Goal: Book appointment/travel/reservation

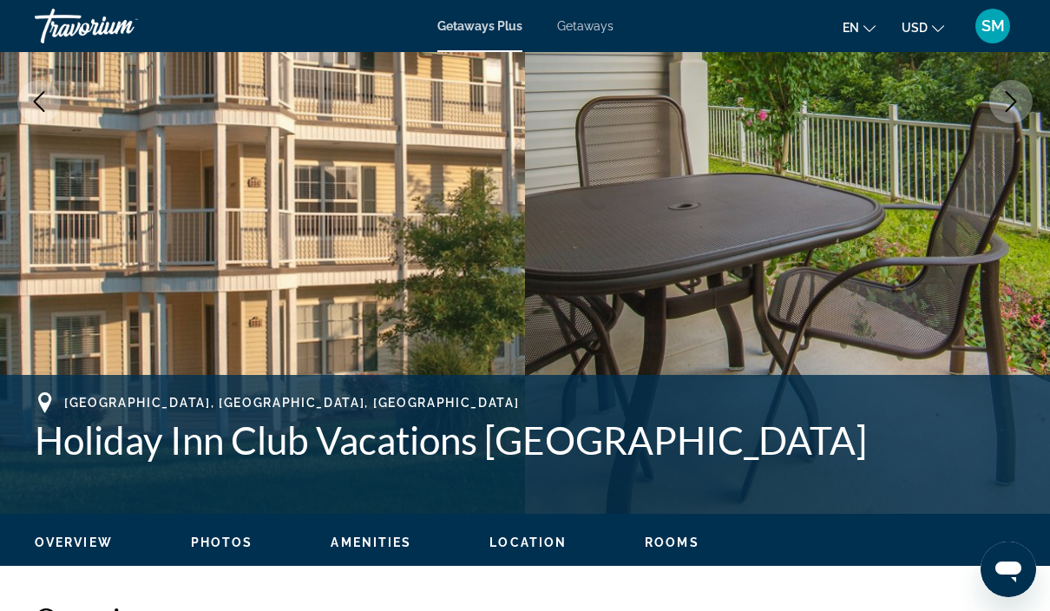
click at [87, 20] on div "Travorium" at bounding box center [122, 25] width 174 height 45
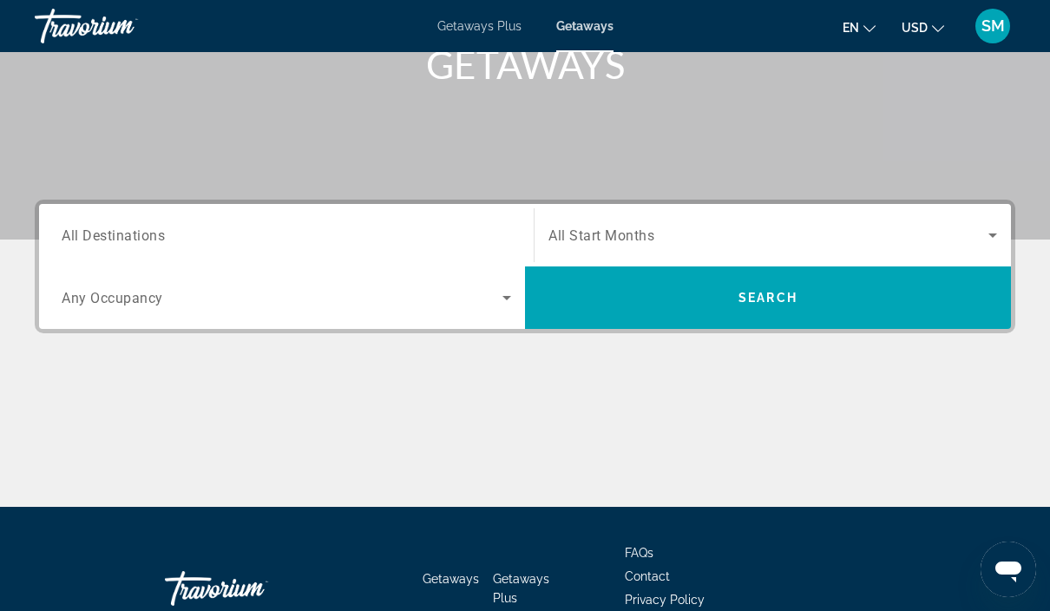
scroll to position [314, 0]
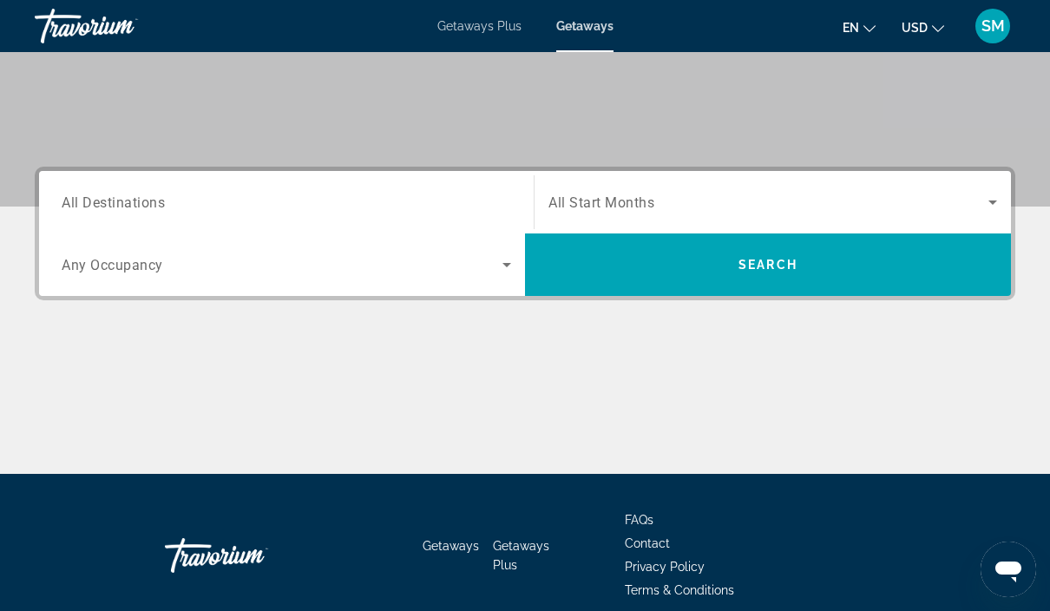
click at [462, 206] on input "Destination All Destinations" at bounding box center [287, 203] width 450 height 21
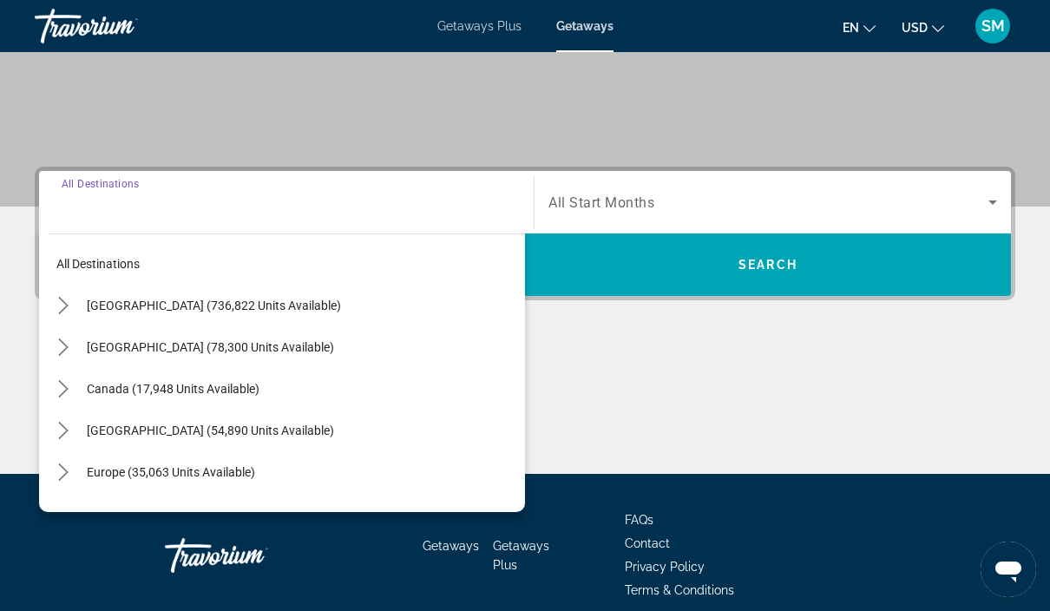
click at [283, 299] on span "United States (736,822 units available)" at bounding box center [214, 306] width 254 height 14
type input "**********"
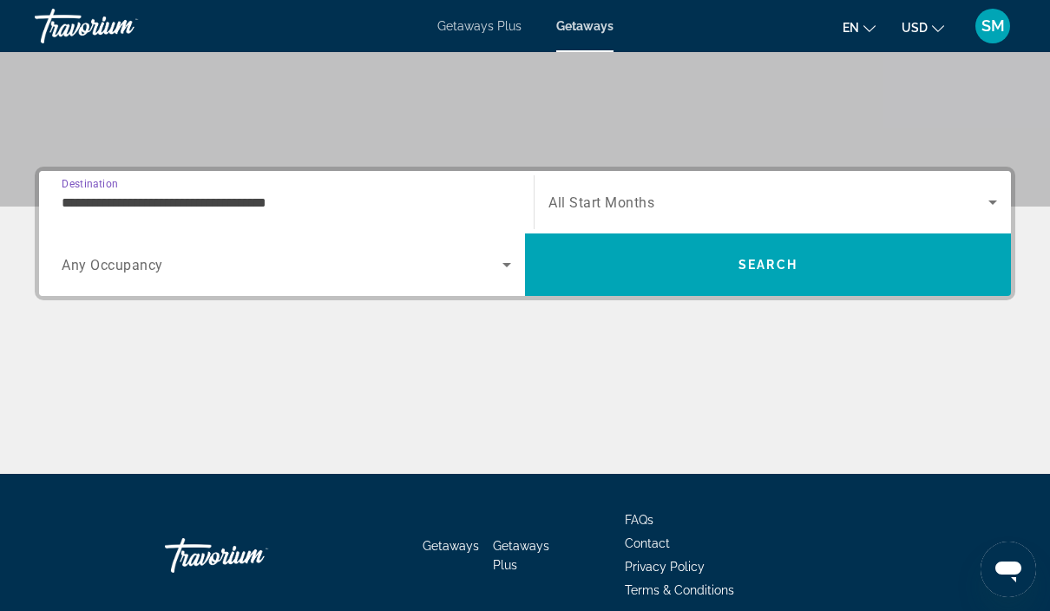
click at [661, 199] on span "Search widget" at bounding box center [769, 202] width 440 height 21
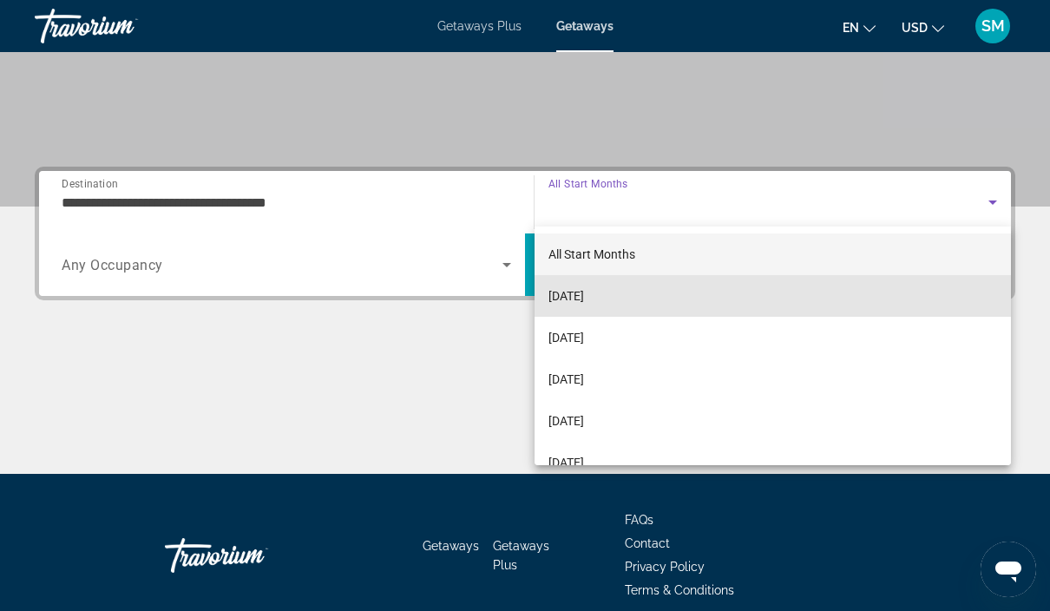
click at [628, 286] on mat-option "October 2025" at bounding box center [773, 296] width 476 height 42
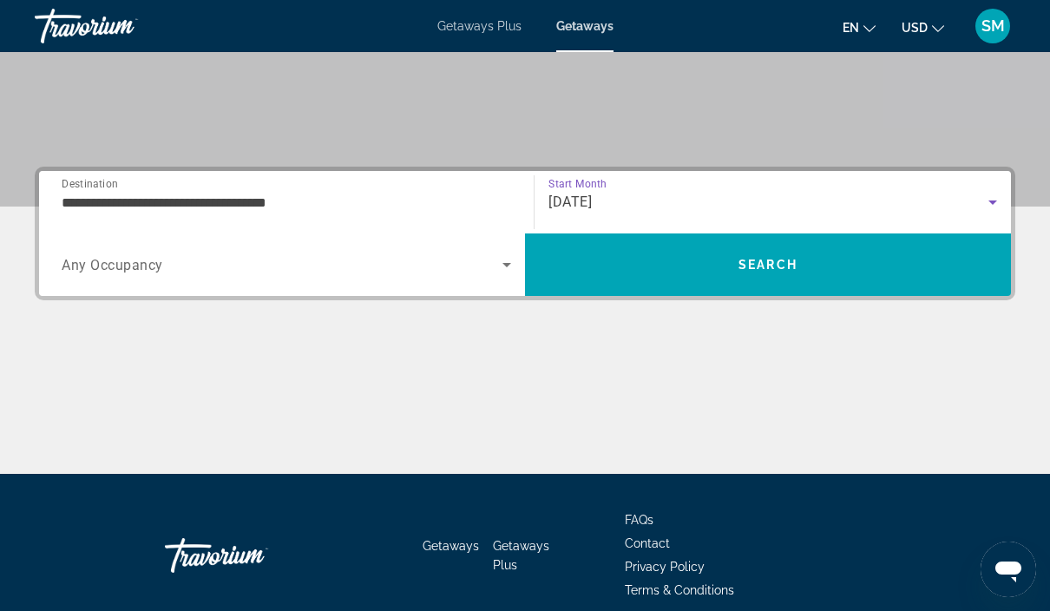
click at [362, 266] on span "Search widget" at bounding box center [282, 264] width 441 height 21
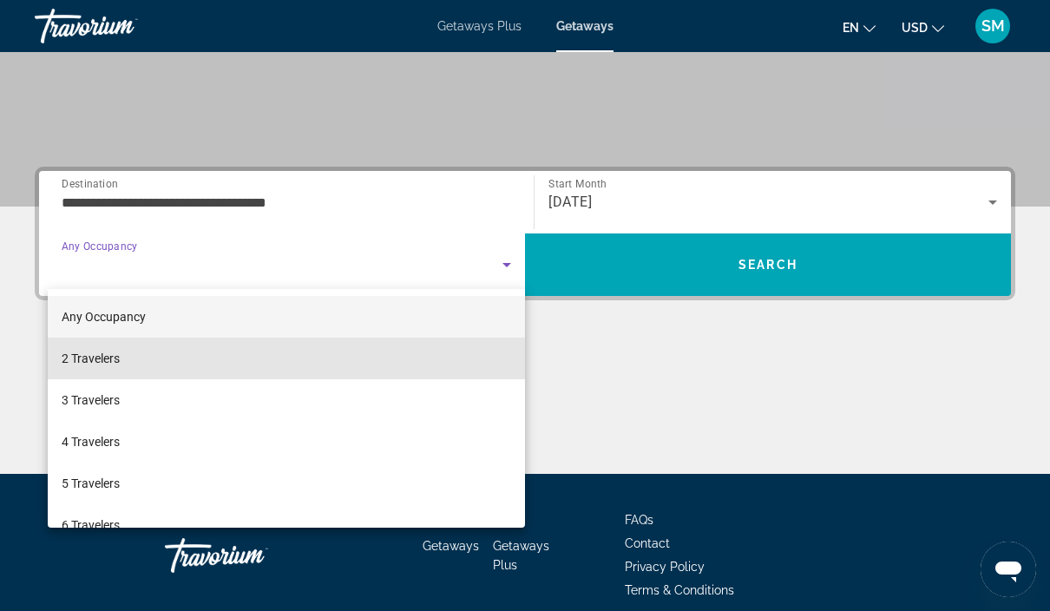
click at [242, 357] on mat-option "2 Travelers" at bounding box center [286, 359] width 477 height 42
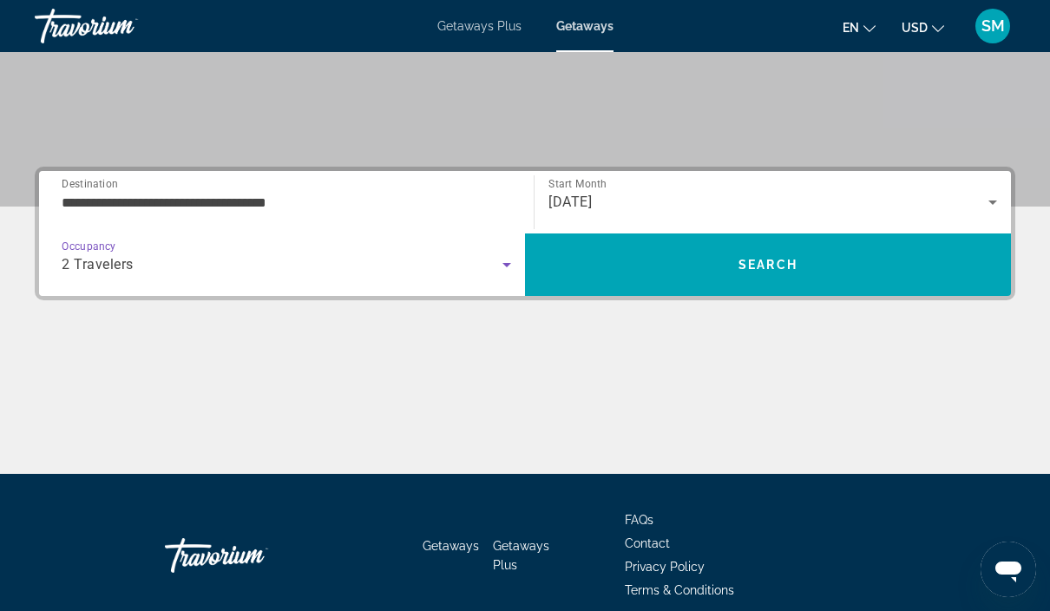
click at [798, 273] on span "Search" at bounding box center [768, 265] width 486 height 42
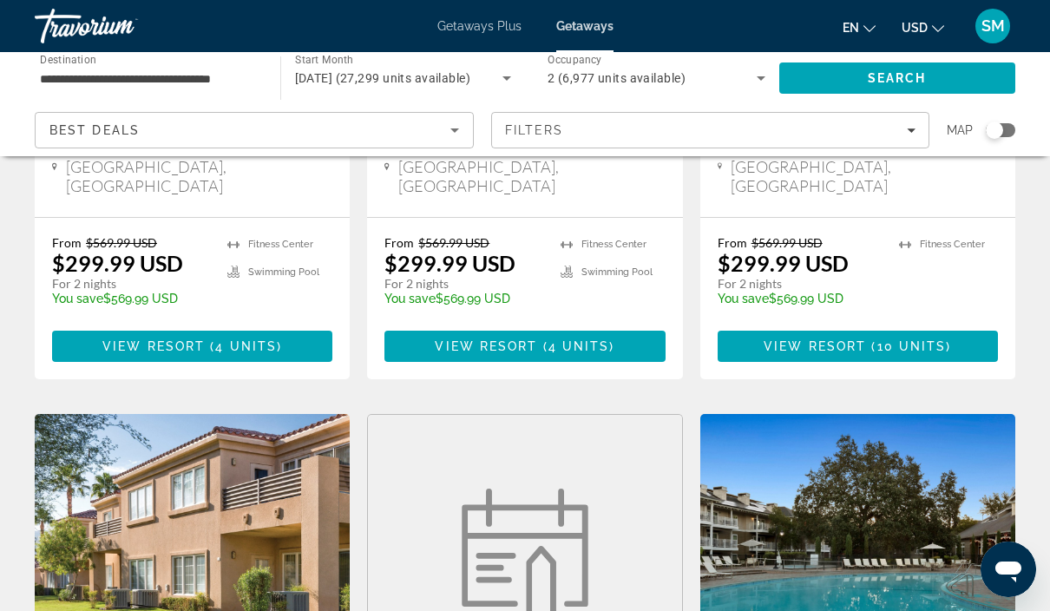
scroll to position [1188, 0]
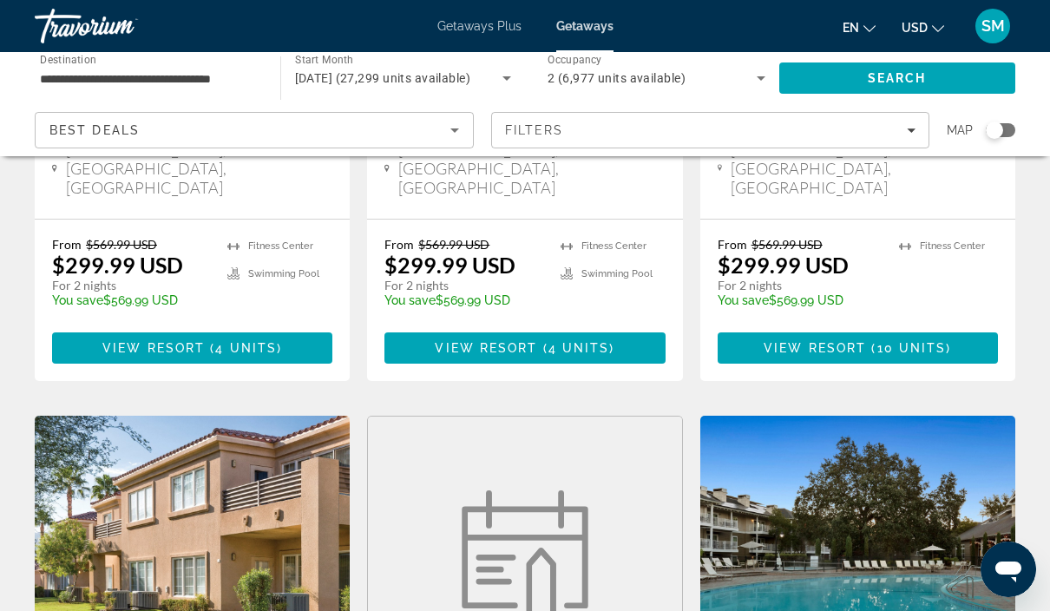
click at [450, 135] on icon "Sort by" at bounding box center [454, 130] width 21 height 21
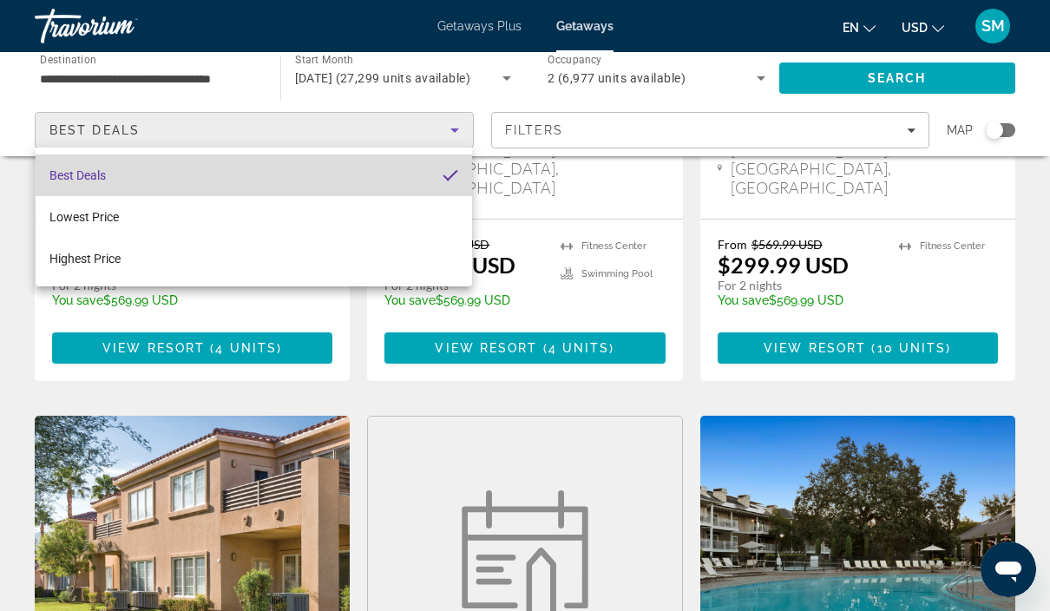
click at [371, 180] on mat-option "Best Deals" at bounding box center [254, 175] width 437 height 42
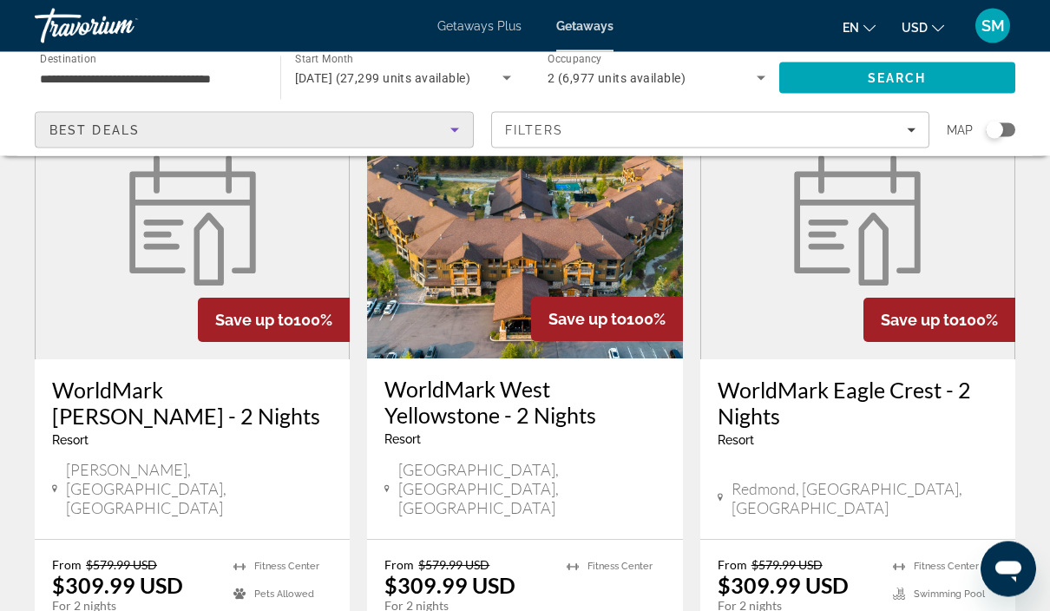
scroll to position [2230, 0]
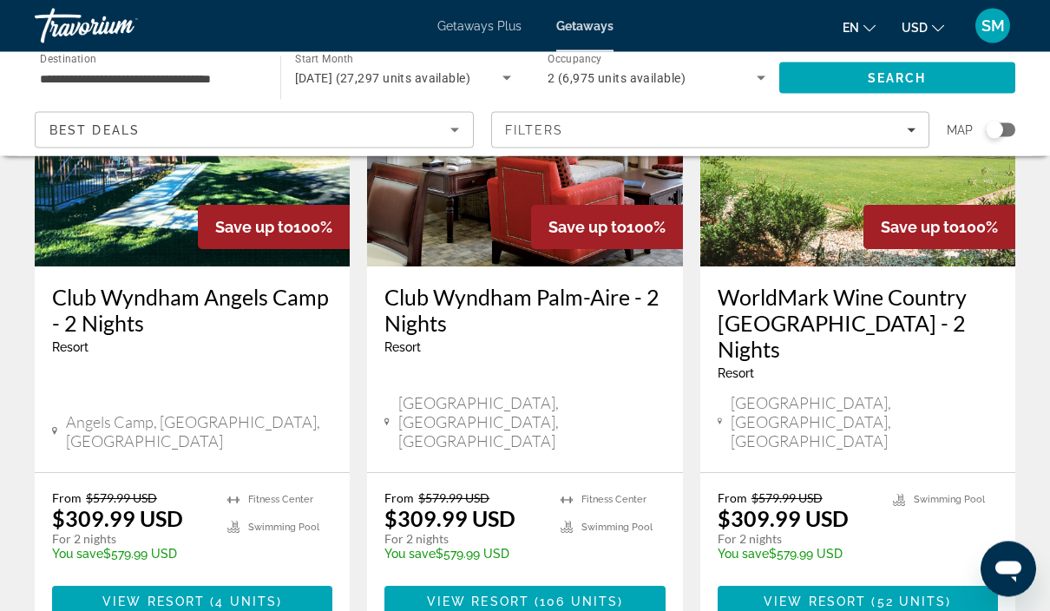
scroll to position [2279, 0]
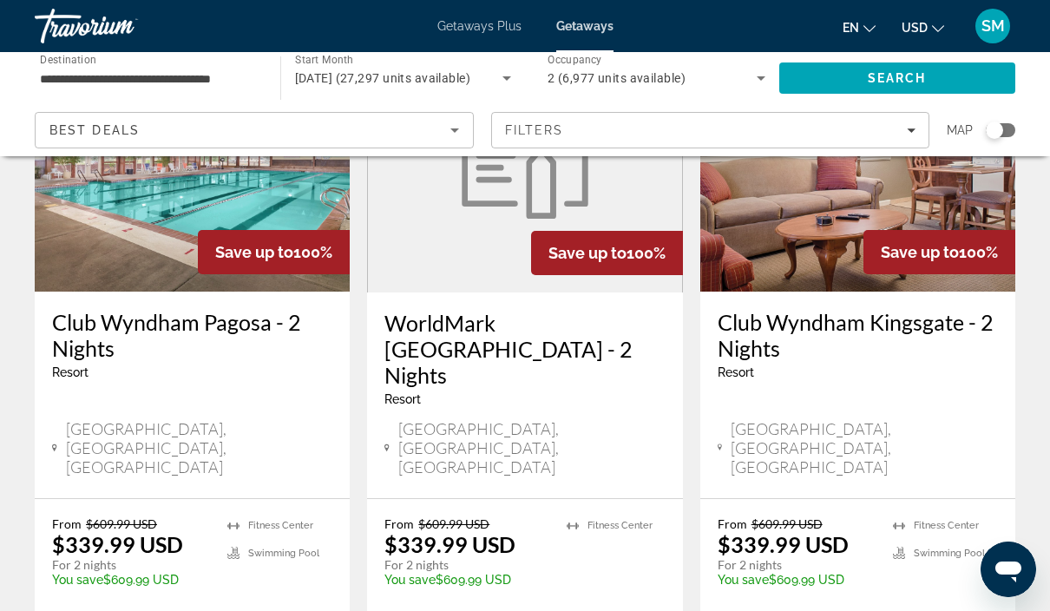
scroll to position [2263, 0]
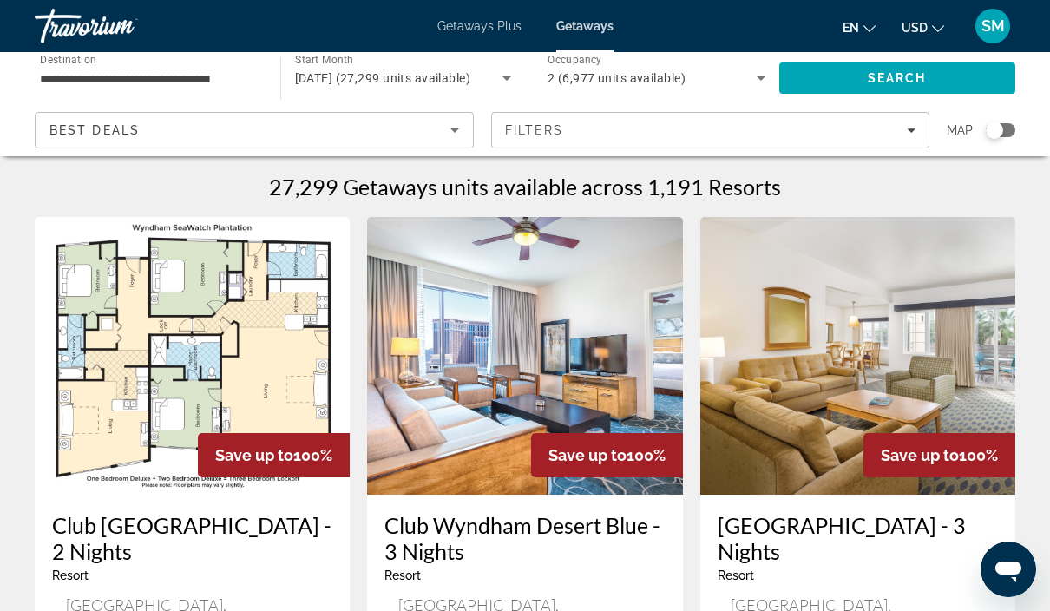
click at [459, 137] on icon "Sort by" at bounding box center [454, 130] width 21 height 21
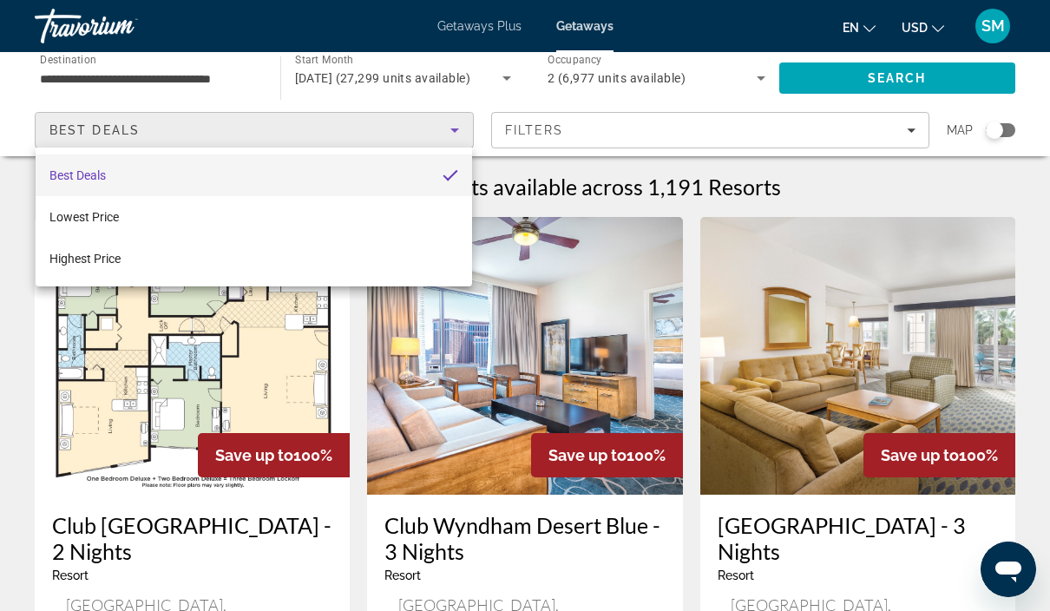
click at [726, 99] on div at bounding box center [525, 305] width 1050 height 611
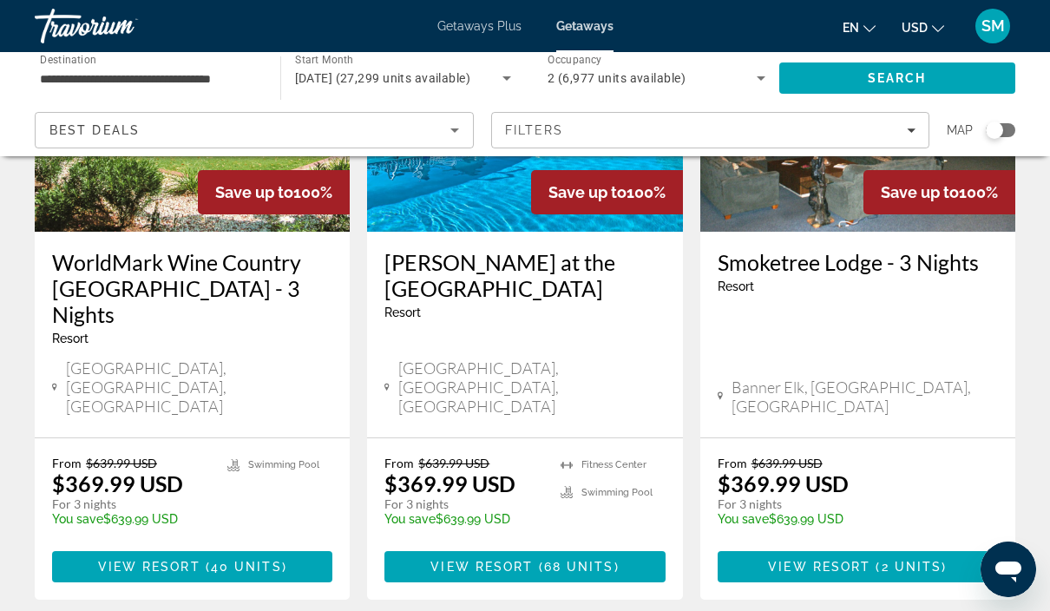
scroll to position [2277, 0]
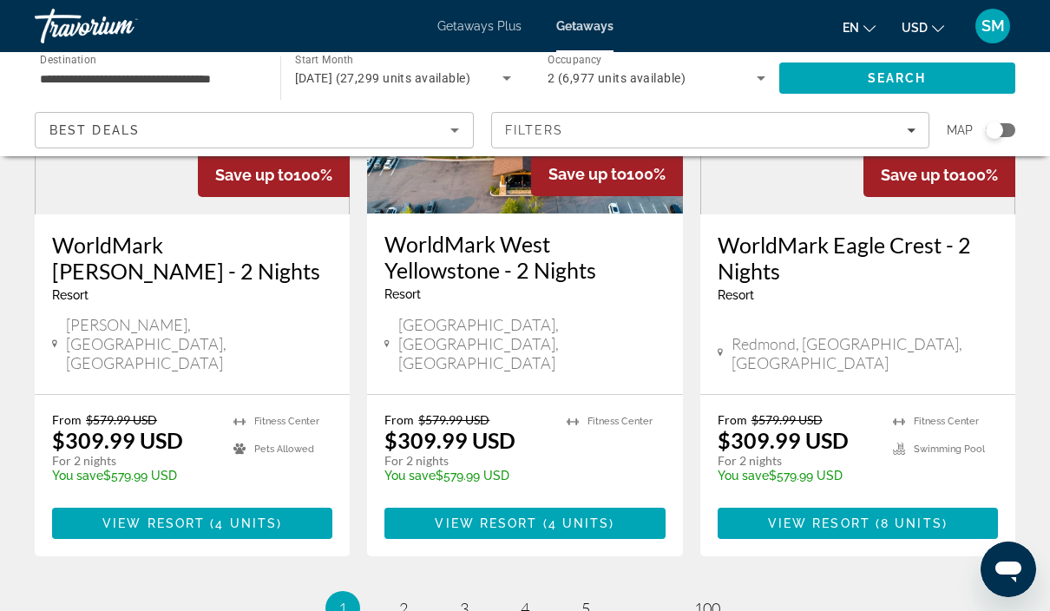
scroll to position [2374, 0]
click at [409, 595] on link "page 2" at bounding box center [404, 610] width 30 height 30
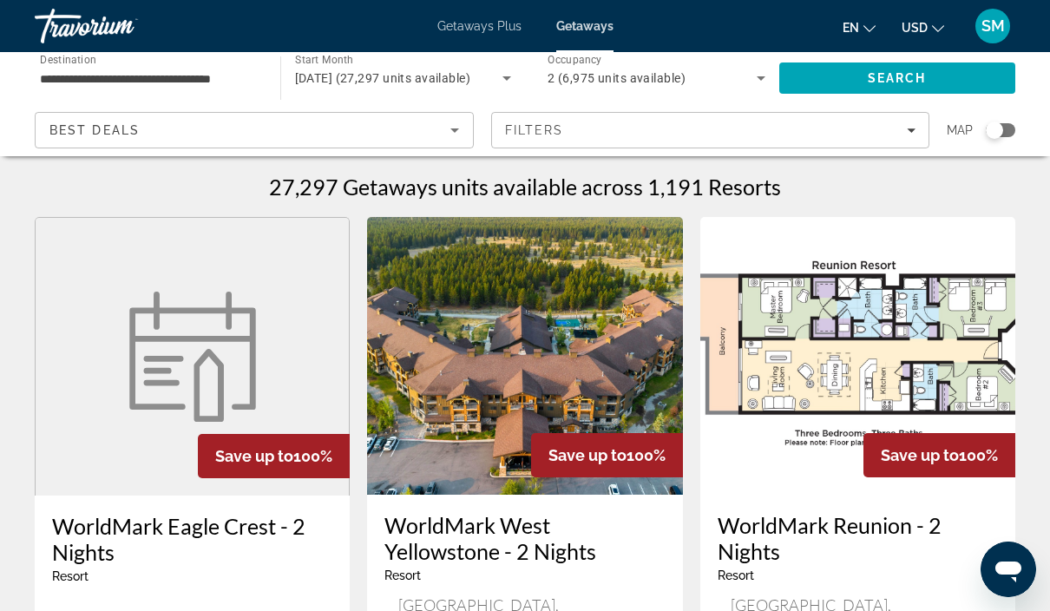
click at [462, 129] on icon "Sort by" at bounding box center [454, 130] width 21 height 21
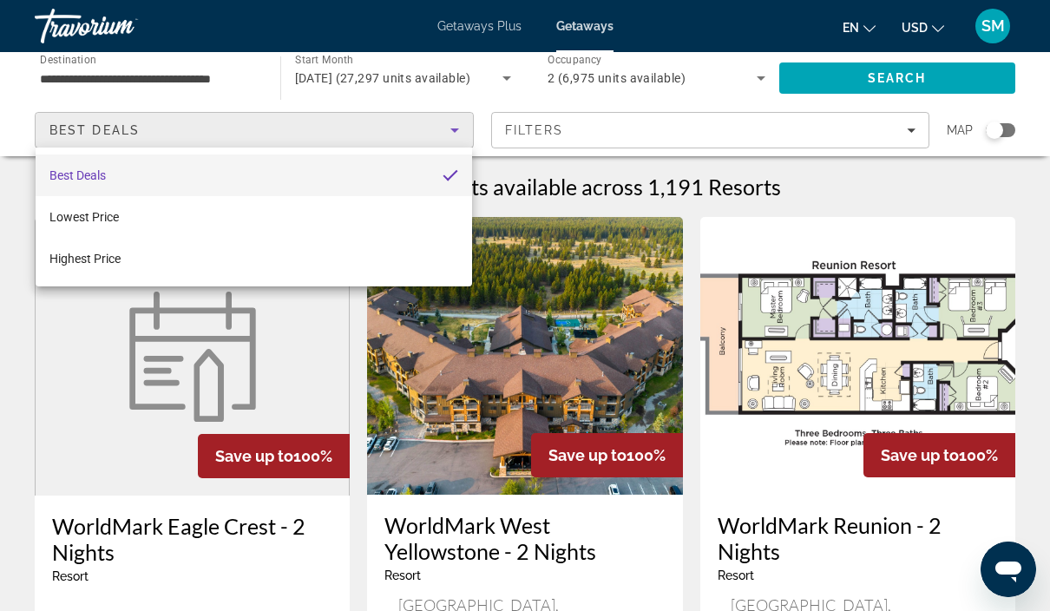
click at [762, 187] on div at bounding box center [525, 305] width 1050 height 611
